Goal: Navigation & Orientation: Understand site structure

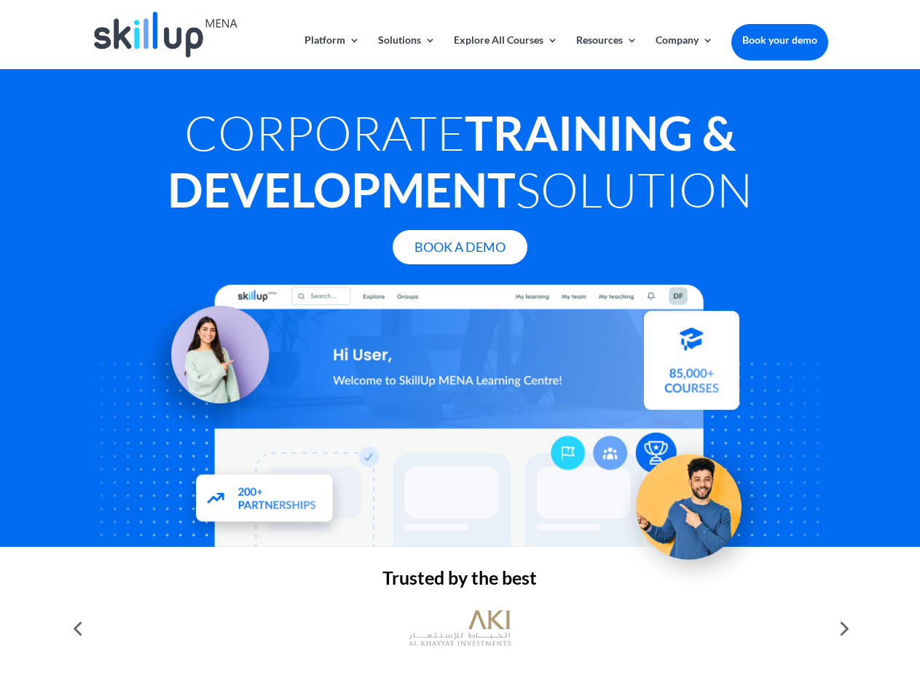
click at [460, 350] on div at bounding box center [460, 416] width 736 height 262
click at [406, 52] on link "Solutions" at bounding box center [407, 52] width 58 height 34
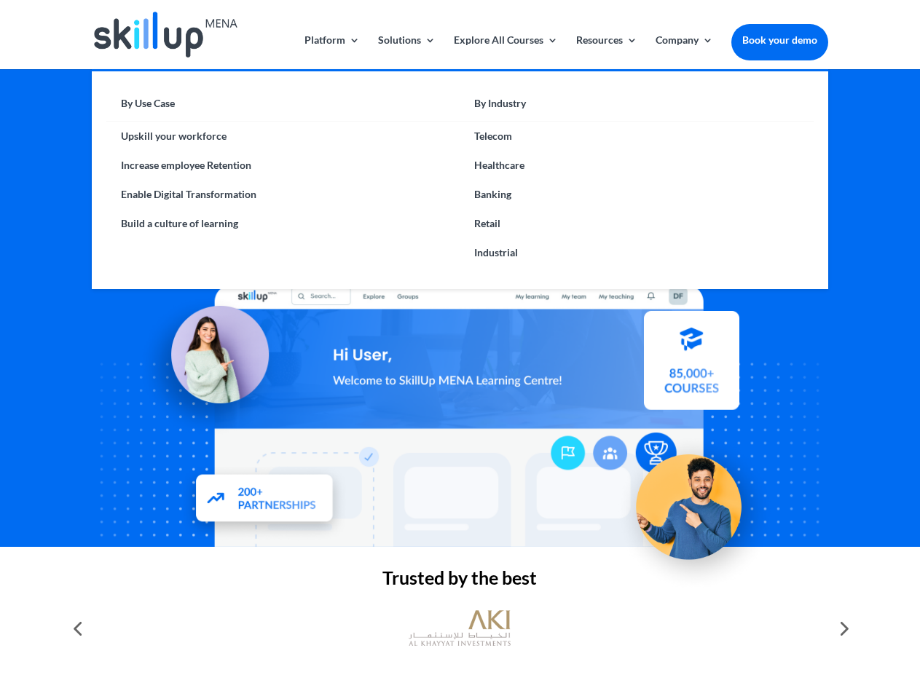
click at [505, 52] on link "Explore All Courses" at bounding box center [506, 52] width 104 height 34
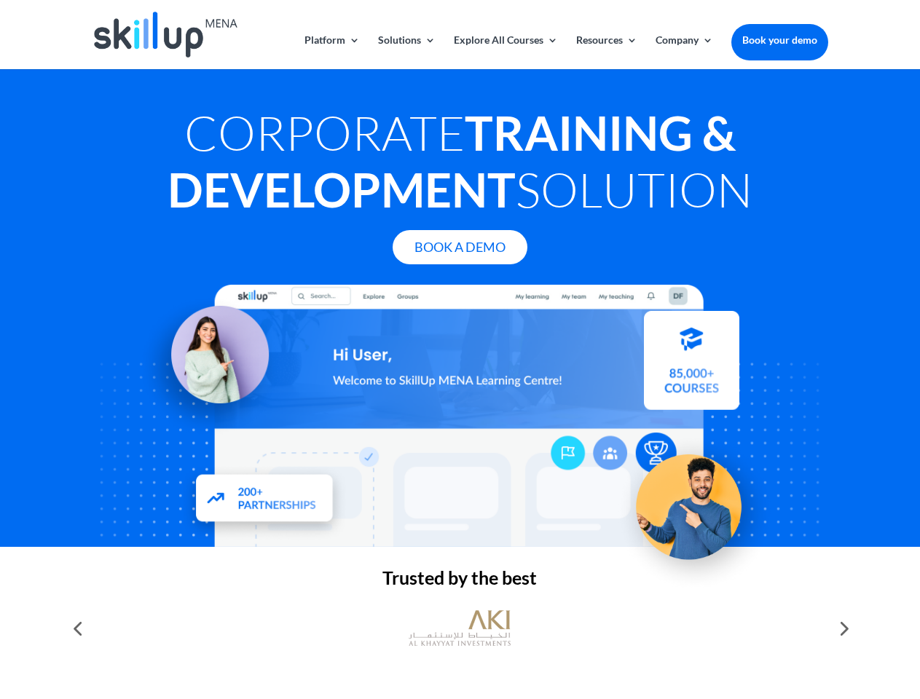
click at [605, 52] on link "Resources" at bounding box center [606, 52] width 61 height 34
click at [684, 52] on link "Company" at bounding box center [685, 52] width 58 height 34
click at [460, 629] on img at bounding box center [460, 628] width 102 height 51
